Goal: Connect with others: Connect with others

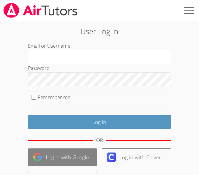
type input "[EMAIL_ADDRESS][DOMAIN_NAME]"
click at [51, 155] on link "Log in with Google" at bounding box center [62, 157] width 69 height 18
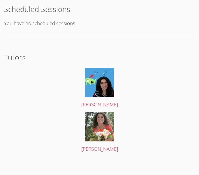
scroll to position [216, 0]
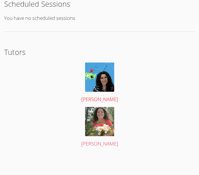
click at [113, 80] on img at bounding box center [99, 76] width 29 height 29
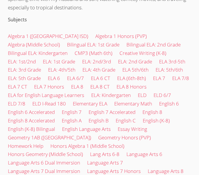
scroll to position [334, 0]
